Goal: Use online tool/utility: Utilize a website feature to perform a specific function

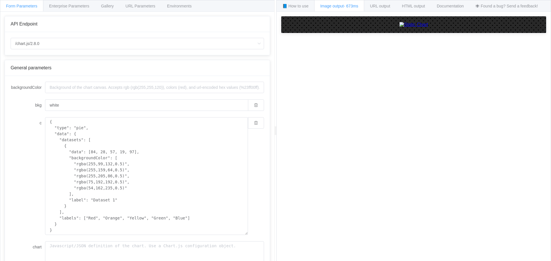
click at [400, 27] on img at bounding box center [414, 24] width 29 height 5
click at [199, 107] on input "white" at bounding box center [146, 105] width 203 height 11
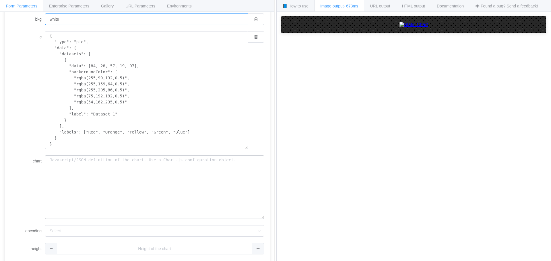
scroll to position [105, 0]
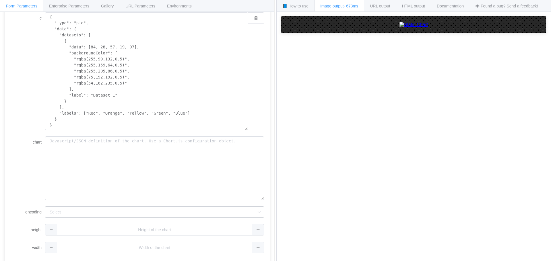
click at [255, 213] on icon at bounding box center [258, 212] width 7 height 11
type input "1"
click at [252, 230] on div "1" at bounding box center [154, 229] width 219 height 11
click at [254, 230] on icon "button" at bounding box center [256, 230] width 4 height 4
